Goal: Navigation & Orientation: Find specific page/section

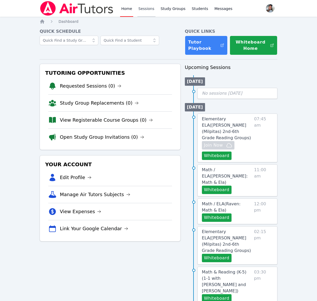
click at [150, 10] on link "Sessions" at bounding box center [146, 8] width 18 height 17
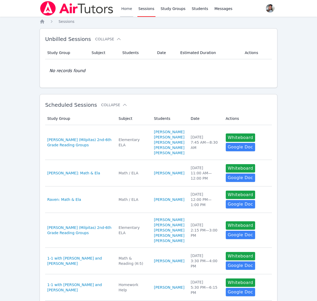
click at [126, 9] on link "Home" at bounding box center [126, 8] width 13 height 17
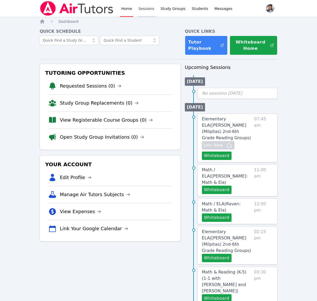
drag, startPoint x: 145, startPoint y: 9, endPoint x: 142, endPoint y: 9, distance: 3.7
click at [145, 9] on link "Sessions" at bounding box center [146, 8] width 18 height 17
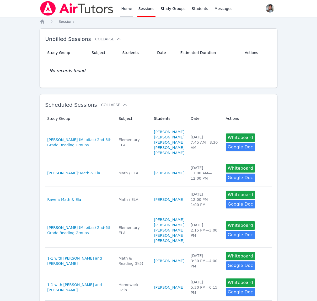
click at [125, 8] on link "Home" at bounding box center [126, 8] width 13 height 17
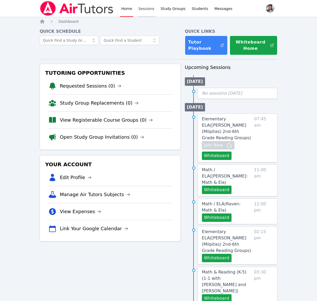
click at [148, 14] on link "Sessions" at bounding box center [146, 8] width 18 height 17
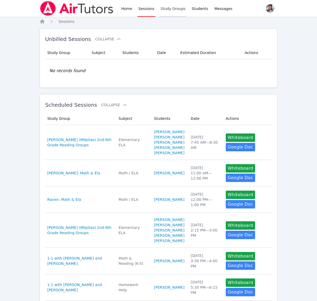
click at [171, 11] on link "Study Groups" at bounding box center [173, 8] width 27 height 17
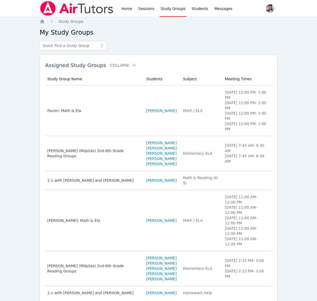
click at [119, 8] on div "Home Sessions Study Groups Students Messages" at bounding box center [137, 8] width 194 height 17
click at [150, 9] on link "Sessions" at bounding box center [146, 8] width 18 height 17
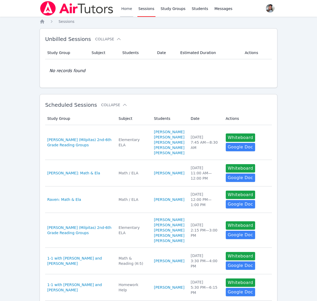
click at [122, 8] on link "Home" at bounding box center [126, 8] width 13 height 17
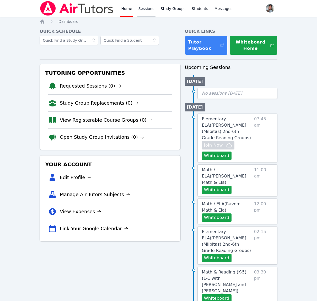
click at [142, 7] on link "Sessions" at bounding box center [146, 8] width 18 height 17
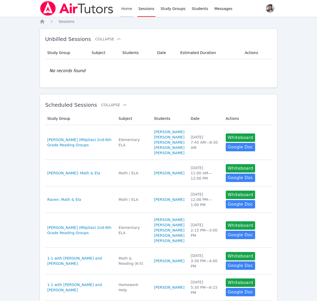
click at [121, 11] on link "Home" at bounding box center [126, 8] width 13 height 17
